Goal: Entertainment & Leisure: Browse casually

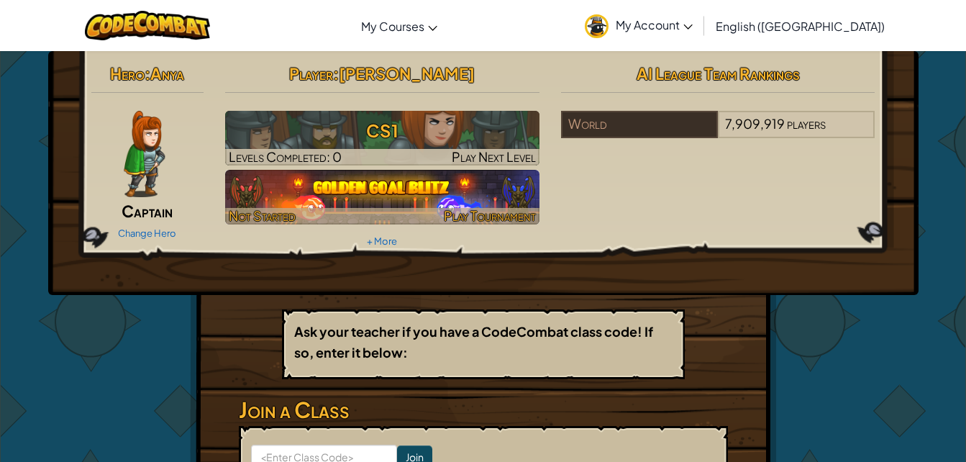
click at [408, 186] on img at bounding box center [382, 197] width 314 height 55
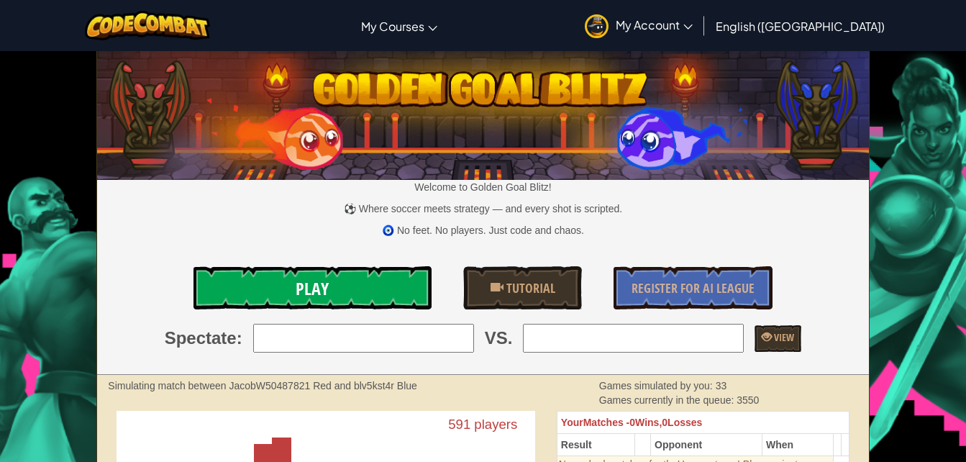
click at [334, 292] on link "Play" at bounding box center [312, 287] width 238 height 43
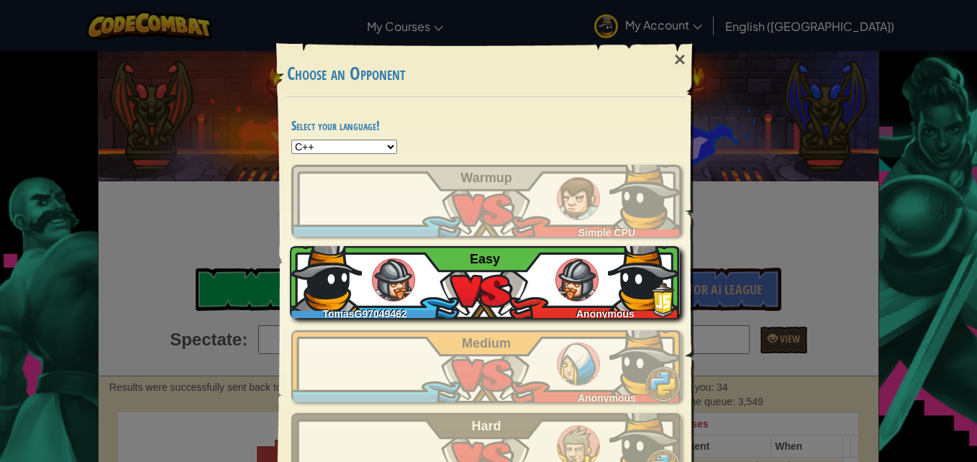
click at [505, 276] on div "TomasG97049462 Anonymous Easy" at bounding box center [485, 282] width 390 height 72
